Goal: Information Seeking & Learning: Learn about a topic

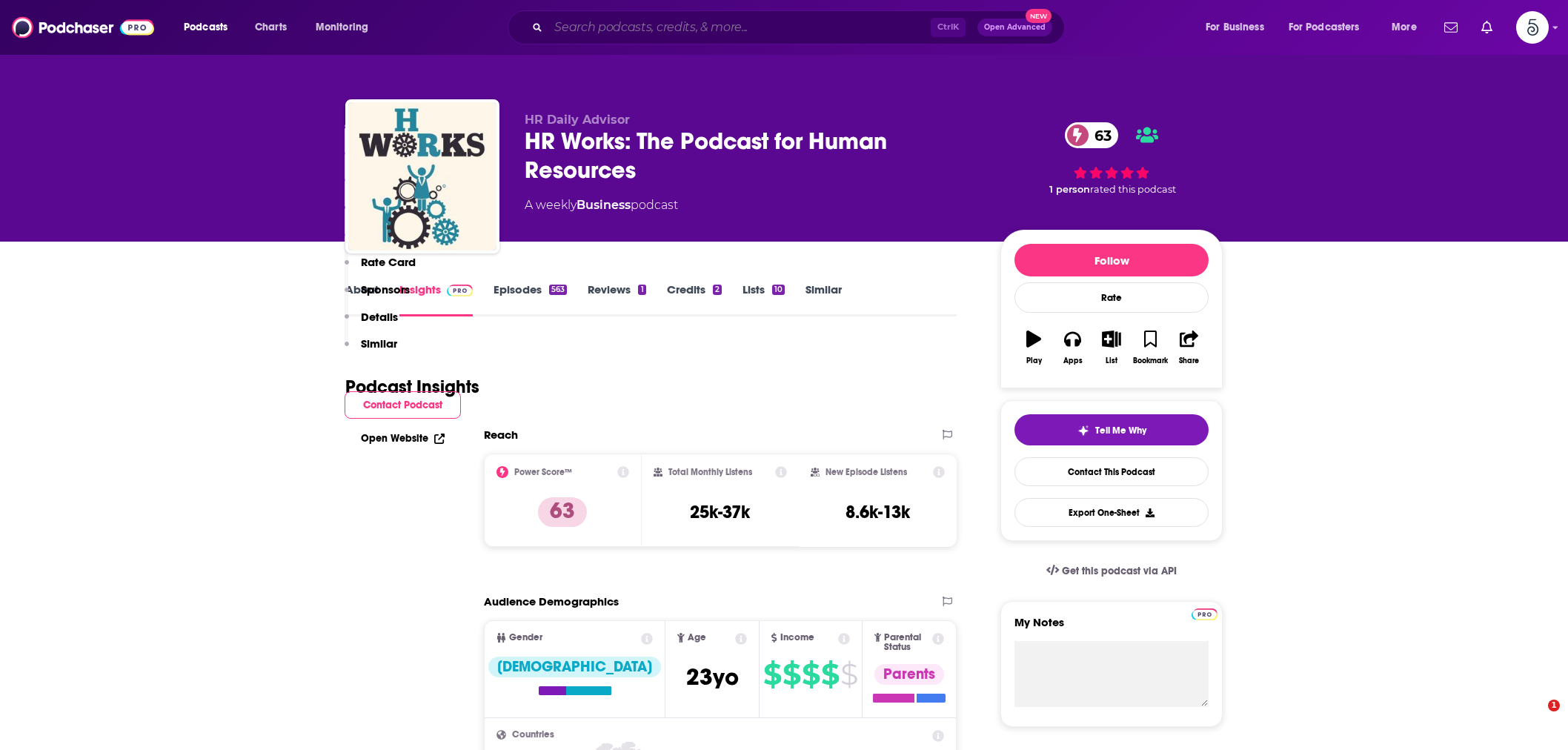
click at [583, 20] on input "Search podcasts, credits, & more..." at bounding box center [739, 27] width 382 height 24
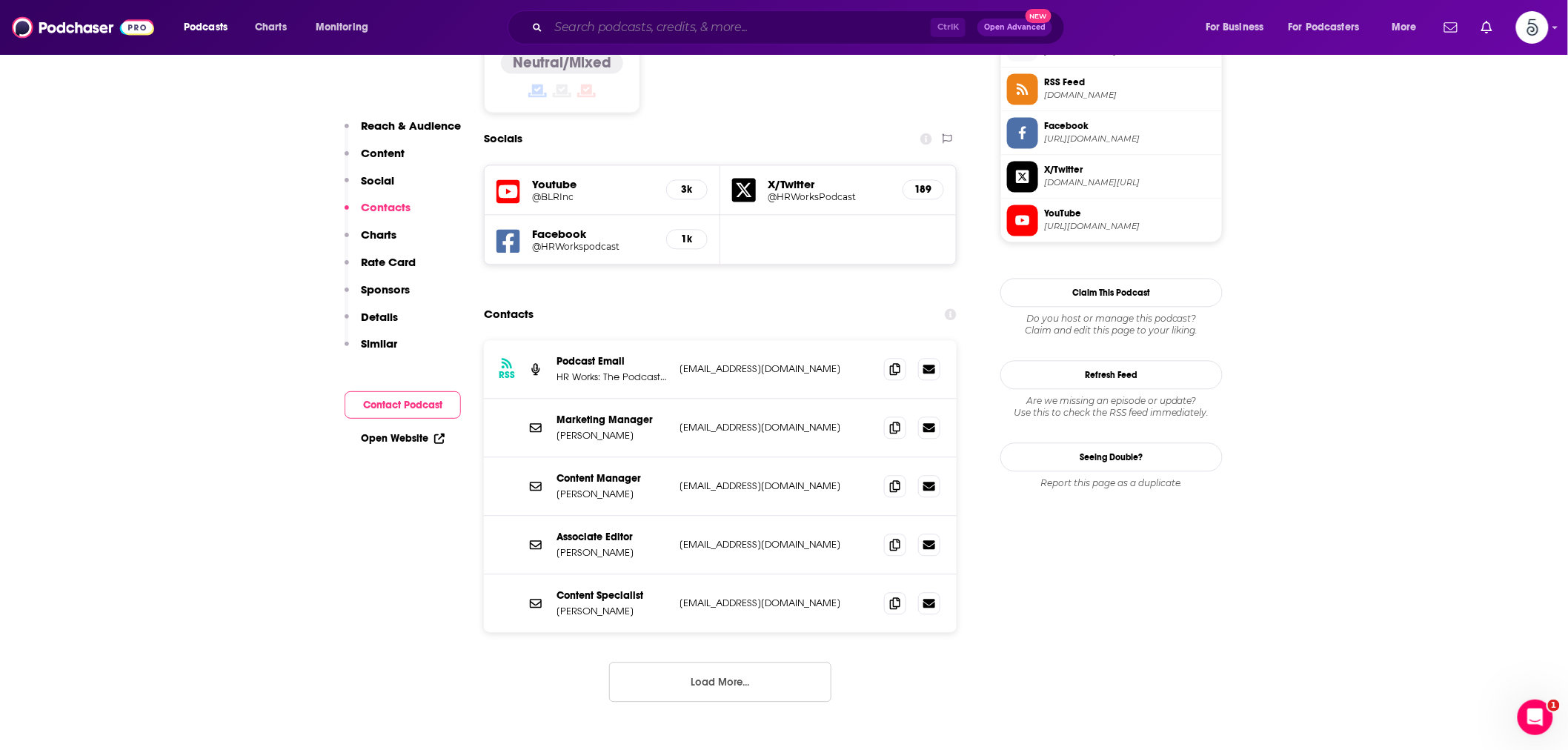
scroll to position [1235, 0]
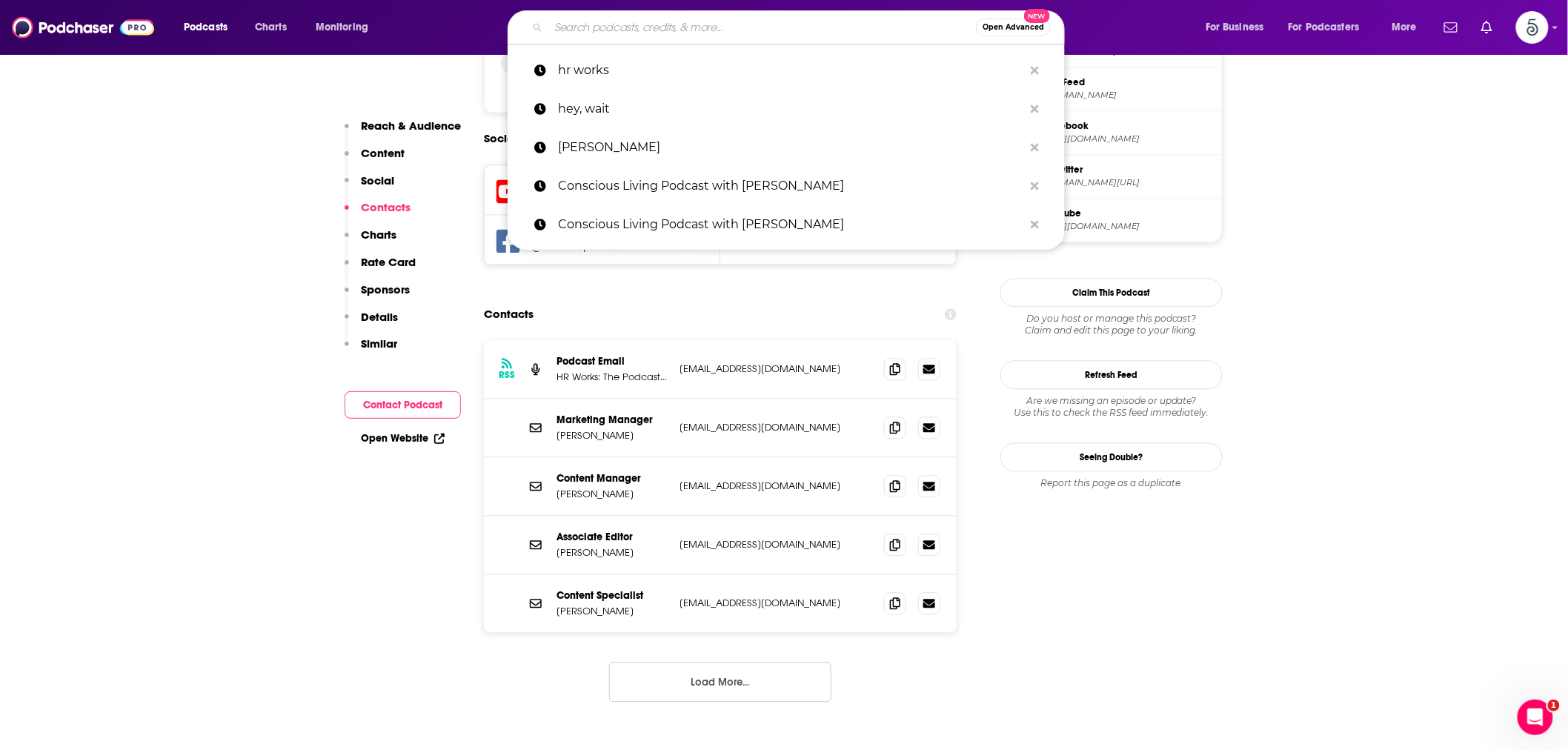
paste input "Bringing Data and AI to Life"
type input "Bringing Data and AI to Life"
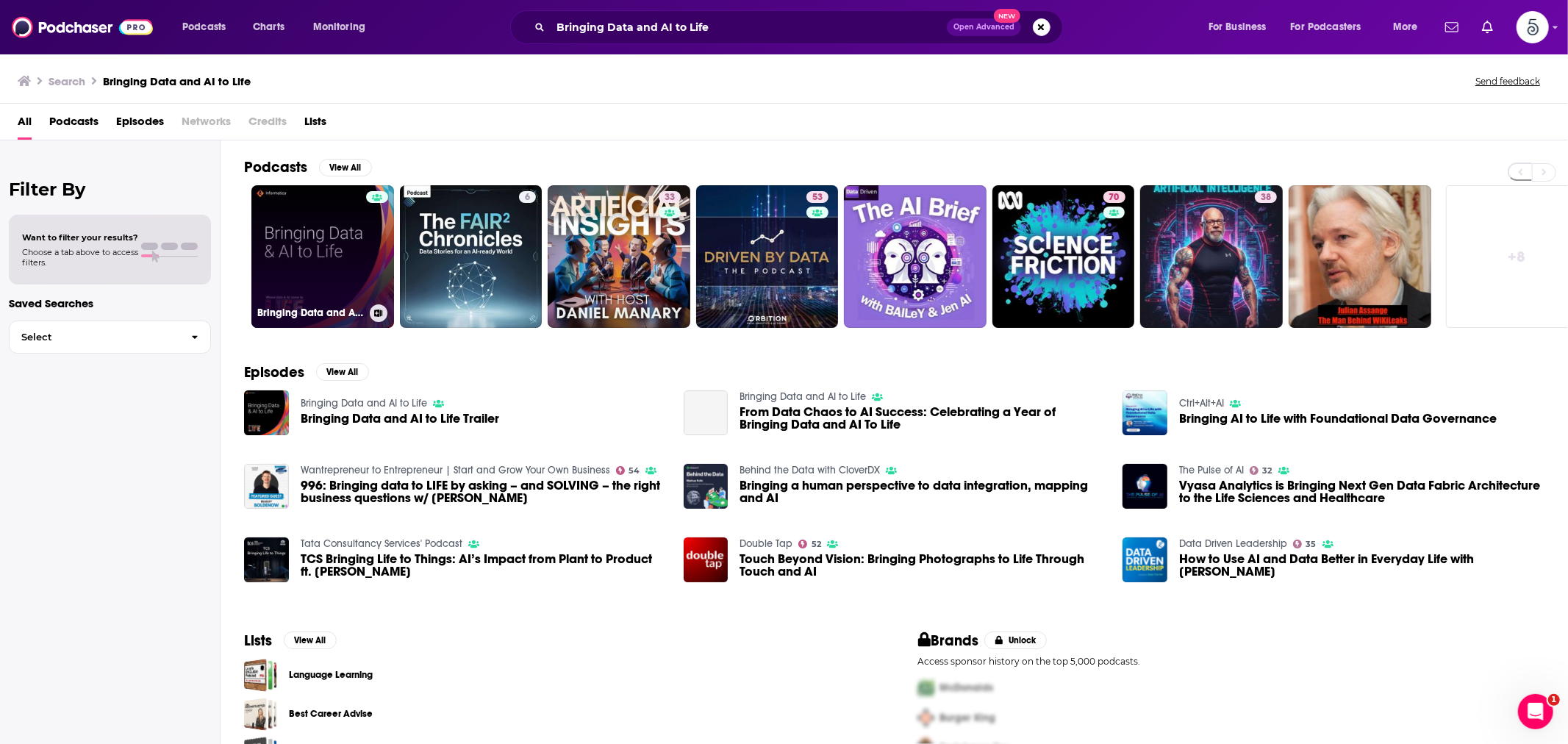
click at [346, 245] on link "Bringing Data and AI to Life" at bounding box center [323, 256] width 143 height 143
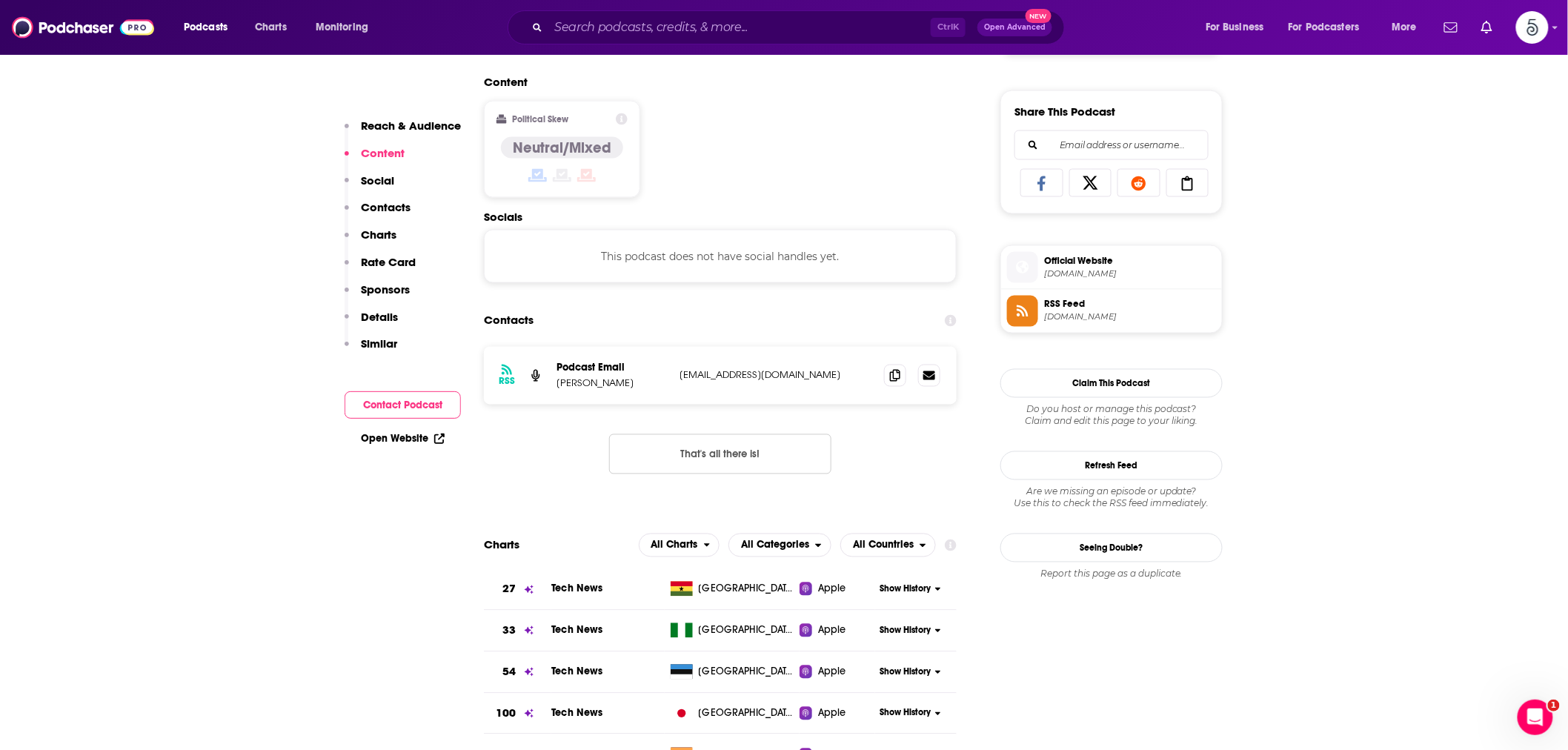
scroll to position [961, 0]
